Goal: Task Accomplishment & Management: Complete application form

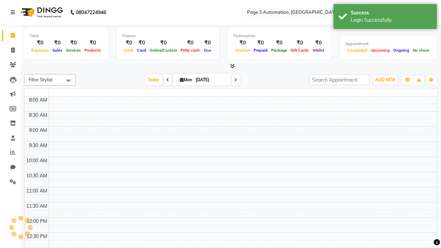
select select "en"
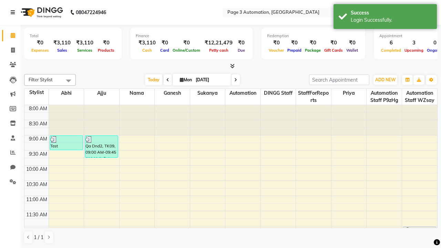
click at [14, 12] on icon at bounding box center [13, 12] width 4 height 5
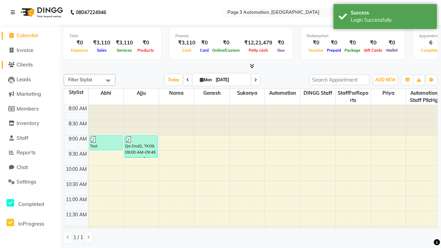
click at [30, 65] on span "Clients" at bounding box center [25, 64] width 16 height 7
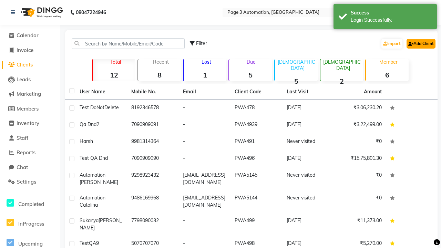
click at [420, 43] on link "Add Client" at bounding box center [420, 44] width 29 height 10
select select "22"
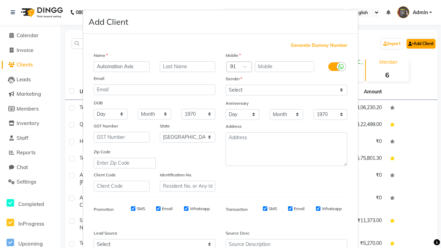
type input "Automation Avis"
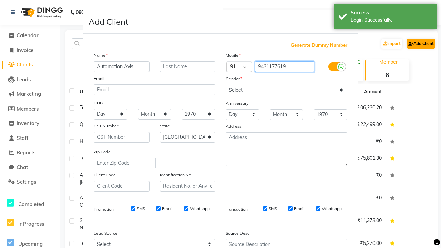
type input "9431177619"
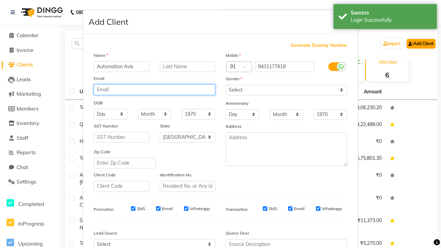
type input "[EMAIL_ADDRESS][DOMAIN_NAME]"
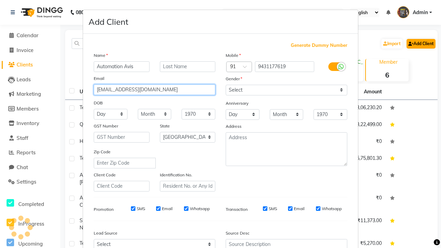
select select "[DEMOGRAPHIC_DATA]"
type input "[EMAIL_ADDRESS][DOMAIN_NAME]"
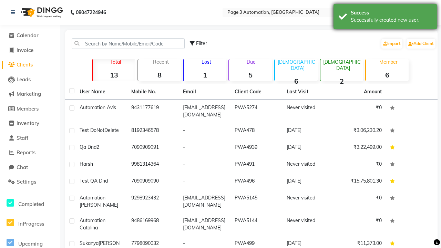
click at [385, 18] on div "Successfully created new user." at bounding box center [390, 20] width 81 height 7
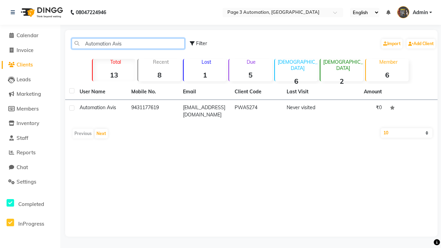
type input "Automation Avis"
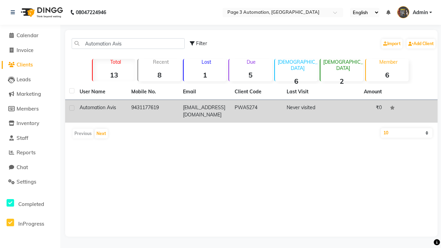
click at [251, 111] on td "PWA5274" at bounding box center [256, 111] width 52 height 23
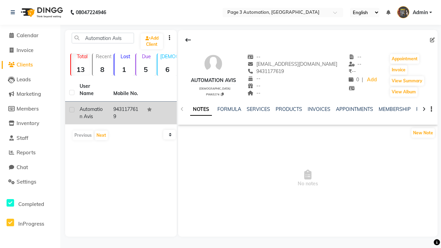
click at [432, 40] on icon at bounding box center [432, 40] width 5 height 5
select select "22"
select select "[DEMOGRAPHIC_DATA]"
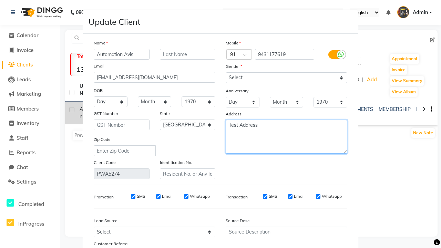
type textarea "Test Address"
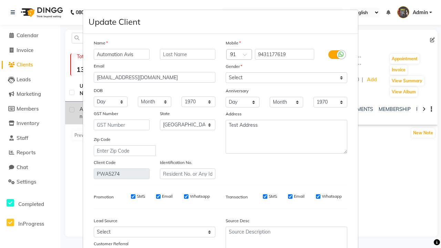
select select
select select "null"
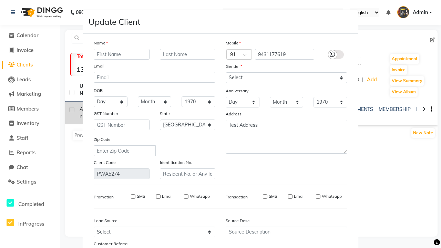
select select
checkbox input "false"
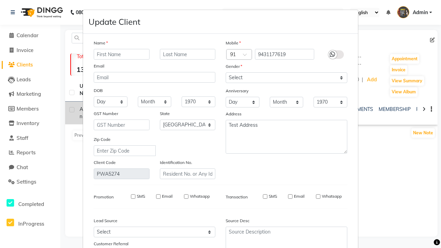
checkbox input "false"
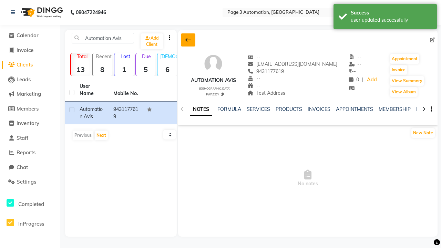
click at [385, 18] on div "user updated successfully" at bounding box center [390, 20] width 81 height 7
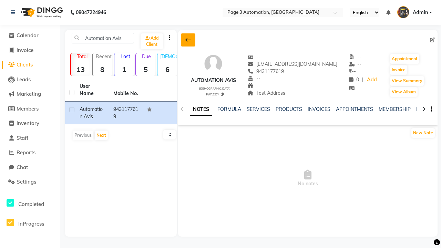
click at [188, 40] on icon at bounding box center [188, 40] width 6 height 6
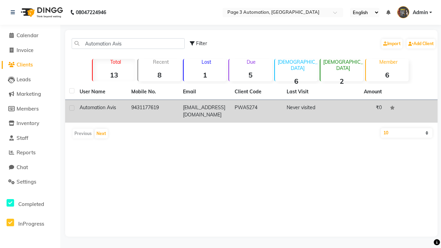
click at [72, 108] on label at bounding box center [71, 107] width 5 height 5
click at [72, 108] on input "checkbox" at bounding box center [71, 108] width 4 height 4
checkbox input "true"
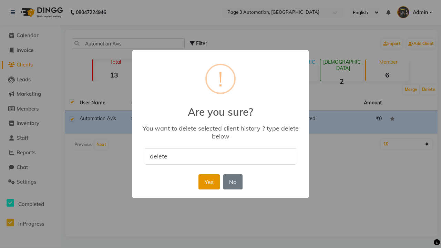
type input "delete"
click at [209, 181] on button "Yes" at bounding box center [208, 181] width 21 height 15
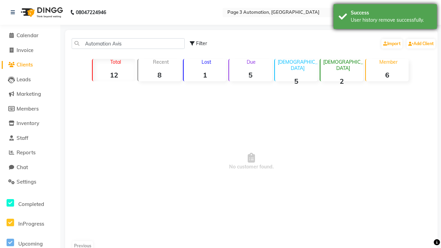
click at [385, 18] on div "User history remove successfully." at bounding box center [390, 20] width 81 height 7
click at [414, 12] on span "Admin" at bounding box center [419, 12] width 15 height 7
click at [0, 0] on link "Sign out" at bounding box center [0, 0] width 0 height 0
